Goal: Information Seeking & Learning: Learn about a topic

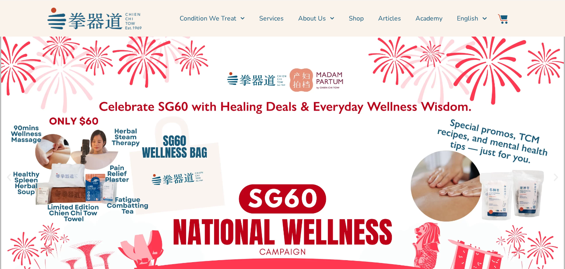
click at [168, 142] on link "1 / 3" at bounding box center [282, 177] width 565 height 281
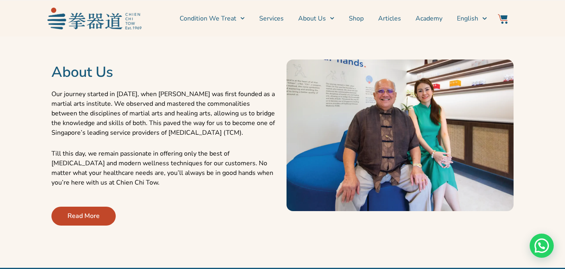
scroll to position [351, 0]
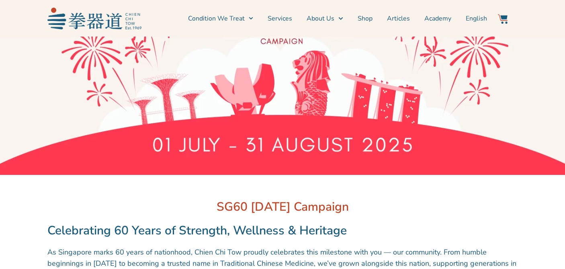
scroll to position [180, 0]
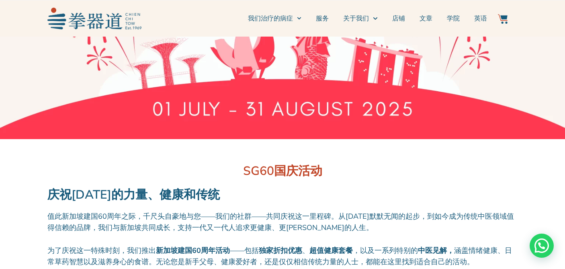
click at [445, 169] on h2 "SG60国庆活动" at bounding box center [282, 171] width 470 height 16
click at [451, 151] on div at bounding box center [282, 149] width 470 height 12
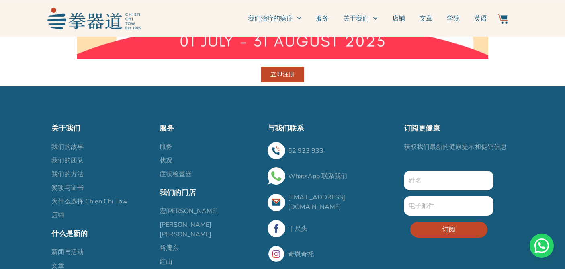
scroll to position [2232, 0]
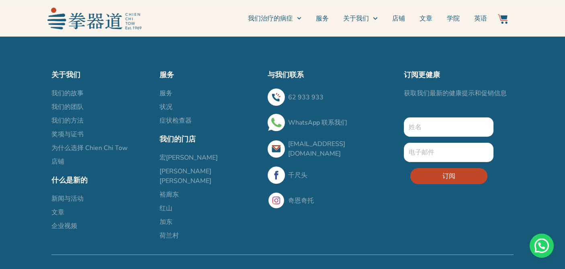
click at [168, 170] on font "本德米尔" at bounding box center [186, 176] width 52 height 18
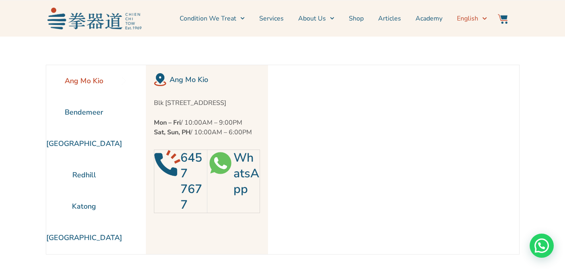
click at [470, 10] on link "English" at bounding box center [472, 18] width 30 height 20
click at [482, 20] on icon "Menu" at bounding box center [484, 18] width 4 height 4
click at [472, 18] on span "English" at bounding box center [467, 19] width 21 height 10
click at [488, 49] on span "简体中文" at bounding box center [481, 45] width 26 height 8
click at [477, 44] on span "简体中文" at bounding box center [481, 45] width 26 height 8
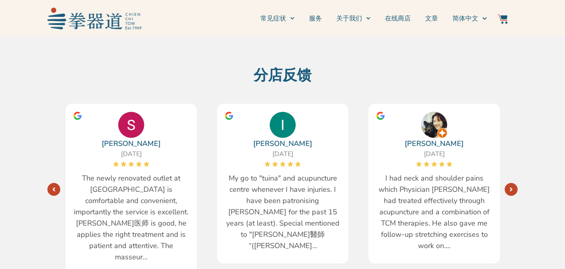
scroll to position [263, 0]
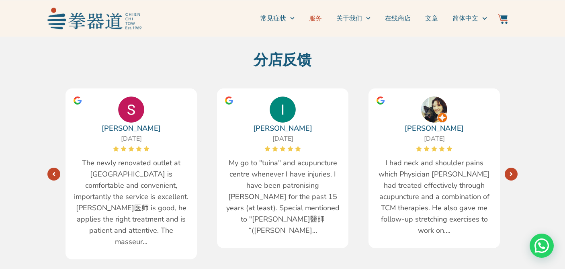
click at [317, 18] on link "服务" at bounding box center [315, 18] width 13 height 20
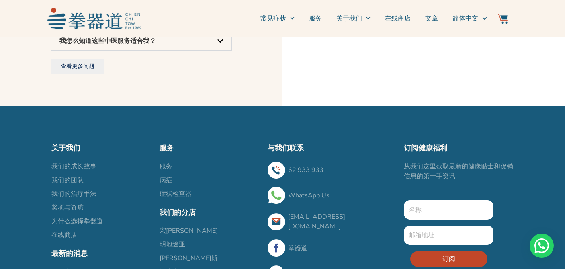
scroll to position [2235, 0]
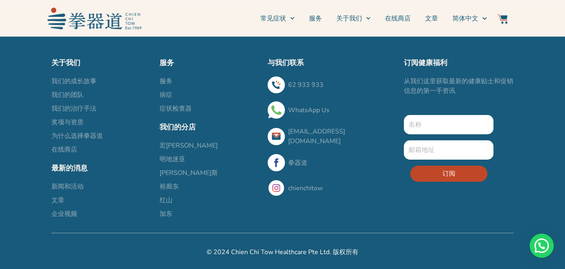
scroll to position [2764, 0]
click at [466, 25] on link "简体中文" at bounding box center [470, 18] width 34 height 20
click at [467, 22] on span "简体中文" at bounding box center [466, 19] width 26 height 10
click at [468, 22] on span "简体中文" at bounding box center [466, 19] width 26 height 10
click at [472, 23] on span "简体中文" at bounding box center [466, 19] width 26 height 10
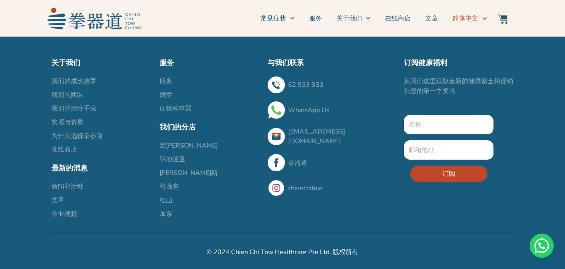
click at [485, 18] on icon "Menu" at bounding box center [484, 18] width 4 height 4
click at [482, 35] on section "常见症状 常见疼痛点 服务 关于我们 新闻和活动 找到我们 在线商店 文章 简体中文 English 常见症状 常见疼痛点 服务 关于我们 新闻和活动 找到我…" at bounding box center [282, 18] width 565 height 37
drag, startPoint x: 456, startPoint y: 13, endPoint x: 463, endPoint y: 16, distance: 7.6
click at [456, 14] on span "简体中文" at bounding box center [466, 19] width 26 height 10
click at [467, 33] on section "常见症状 常见疼痛点 服务 关于我们 新闻和活动 找到我们 在线商店 文章 简体中文 English 常见症状 常见疼痛点 服务 关于我们 新闻和活动 找到我…" at bounding box center [282, 18] width 565 height 37
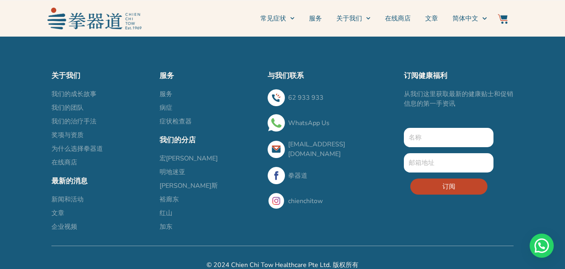
scroll to position [2293, 0]
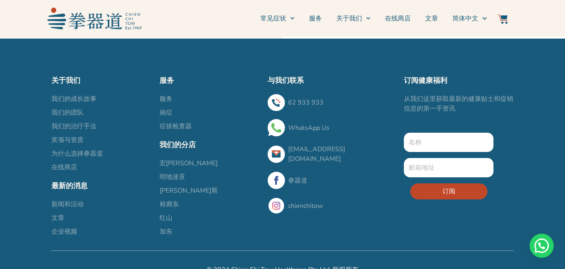
drag, startPoint x: 276, startPoint y: 253, endPoint x: 277, endPoint y: 247, distance: 6.2
